Goal: Transaction & Acquisition: Purchase product/service

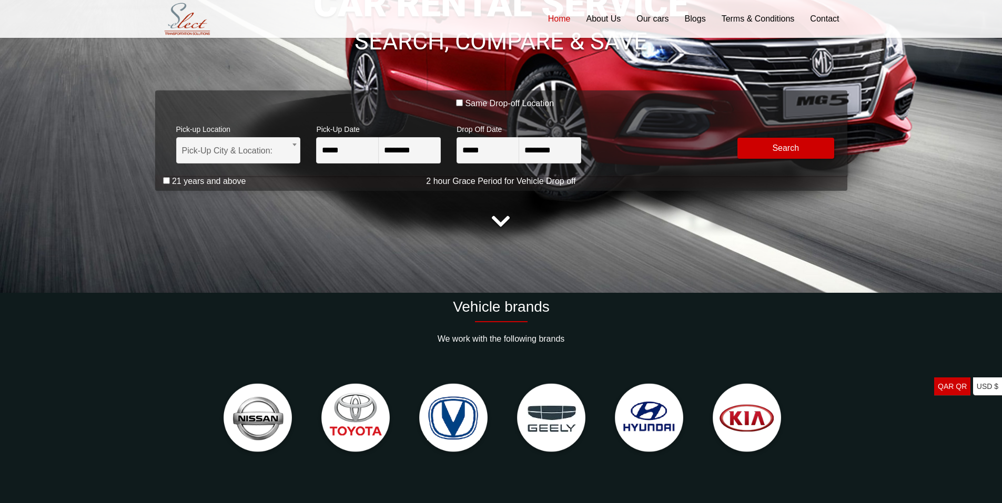
click at [347, 419] on img at bounding box center [355, 418] width 87 height 87
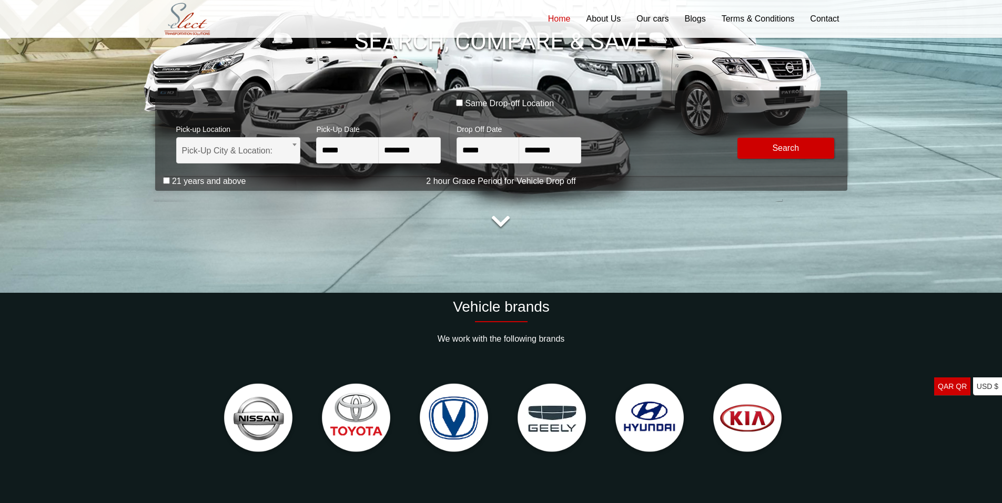
click at [361, 402] on img at bounding box center [355, 418] width 87 height 87
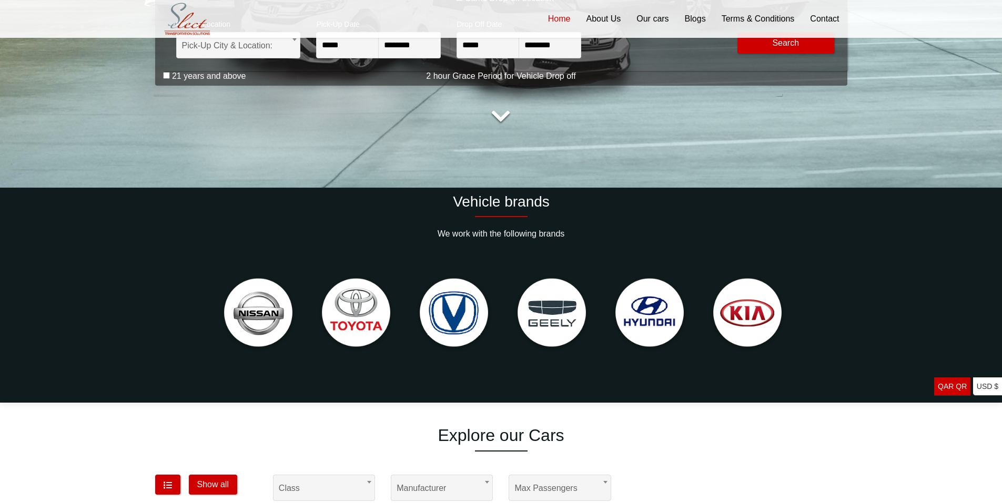
scroll to position [526, 0]
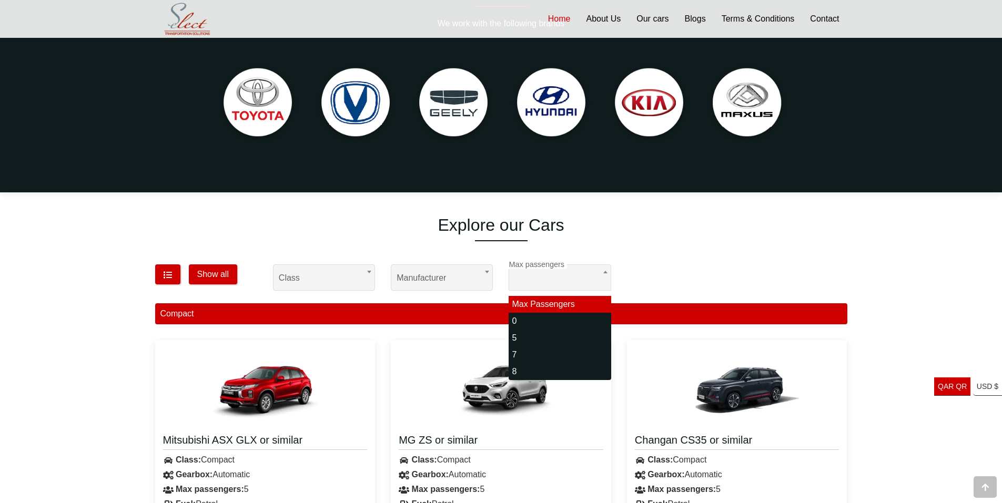
click at [413, 282] on div "**********" at bounding box center [442, 276] width 118 height 37
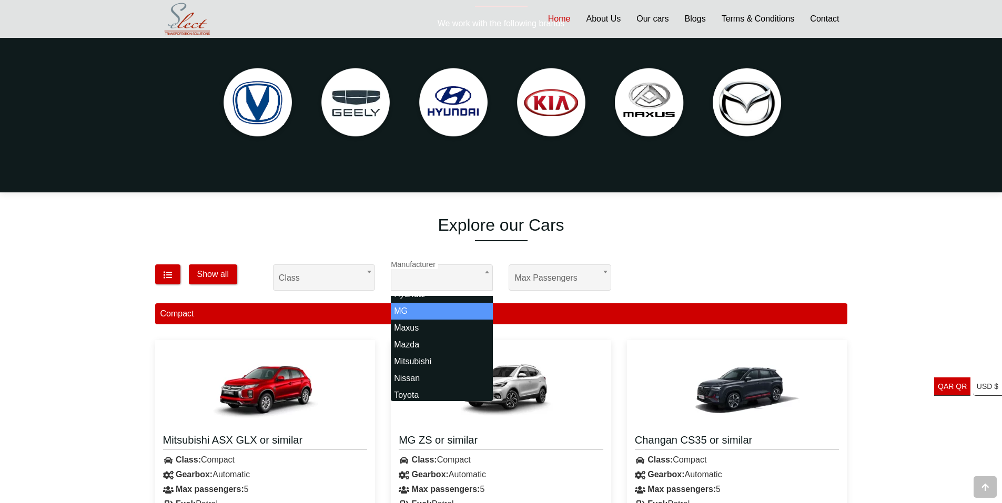
scroll to position [63, 0]
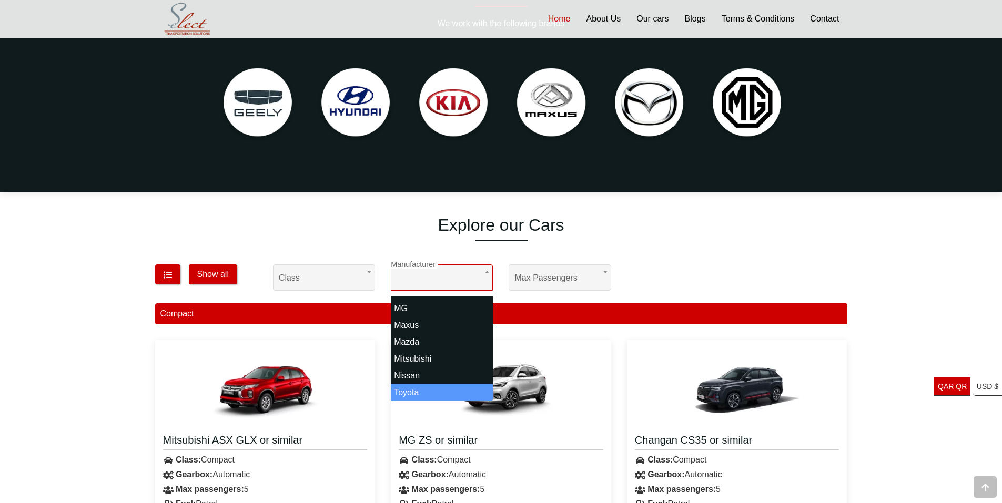
select select "*"
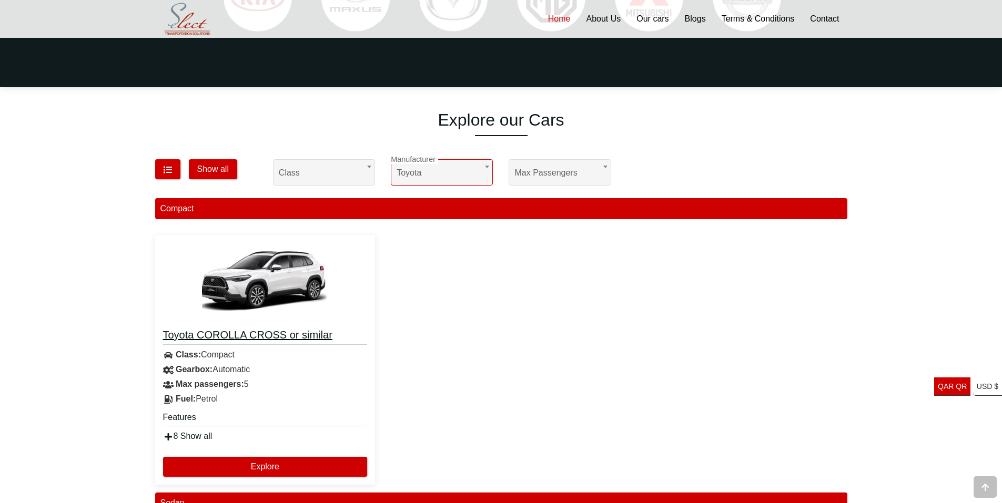
scroll to position [683, 0]
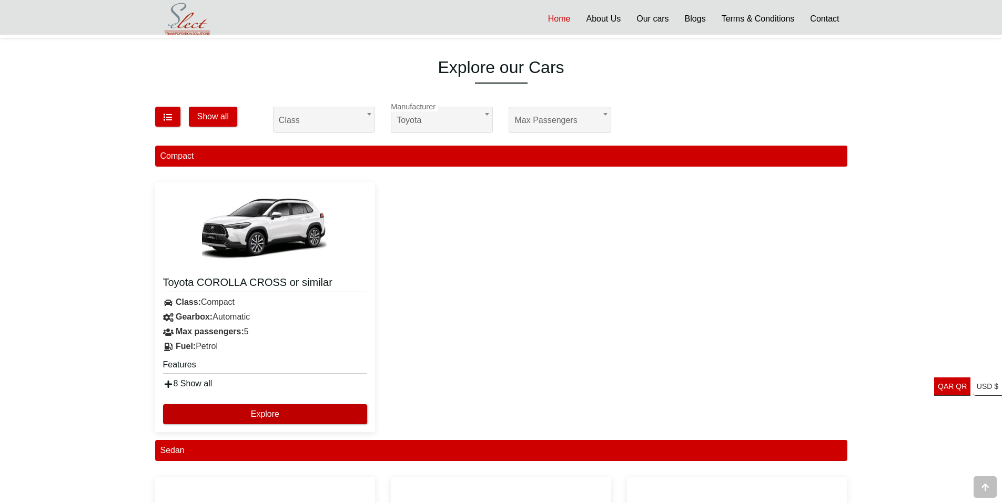
click at [318, 413] on button "Explore" at bounding box center [265, 414] width 205 height 20
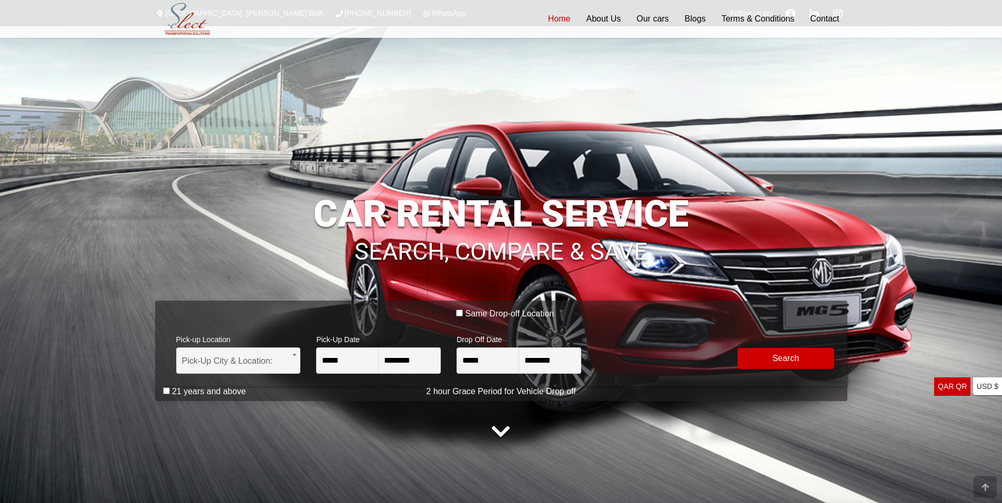
select select "*"
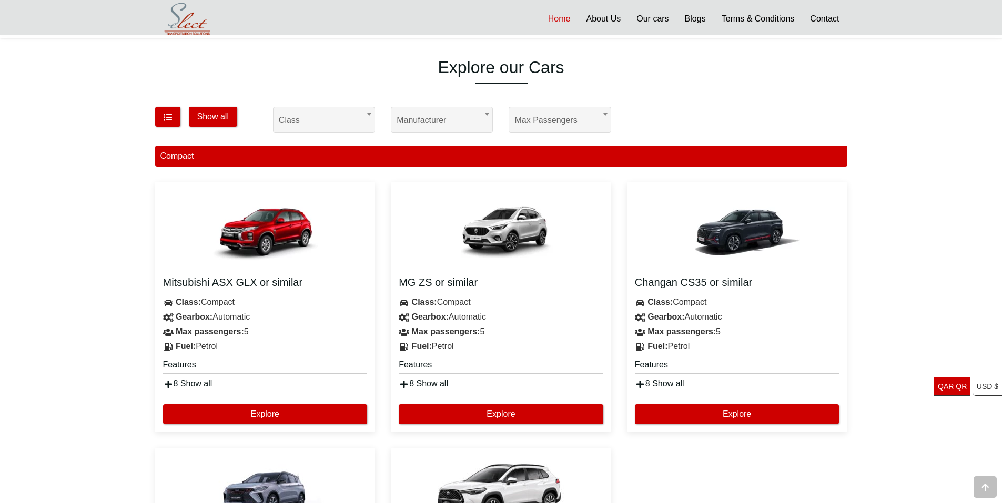
scroll to position [473, 0]
